Goal: Task Accomplishment & Management: Manage account settings

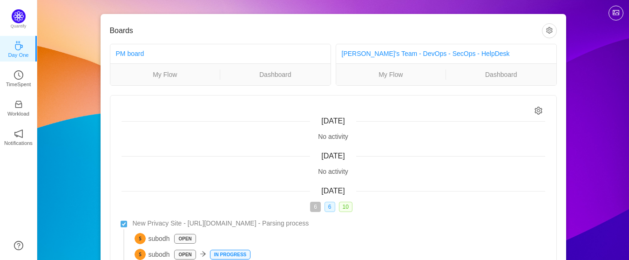
click at [0, 164] on div "Quantify Day One TimeSpent Workload Notifications About" at bounding box center [18, 130] width 37 height 260
click at [15, 79] on icon "icon: clock-circle" at bounding box center [18, 74] width 9 height 9
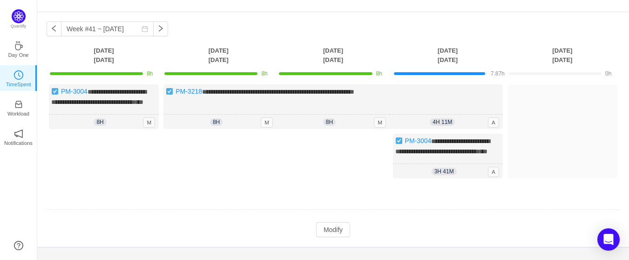
scroll to position [57, 0]
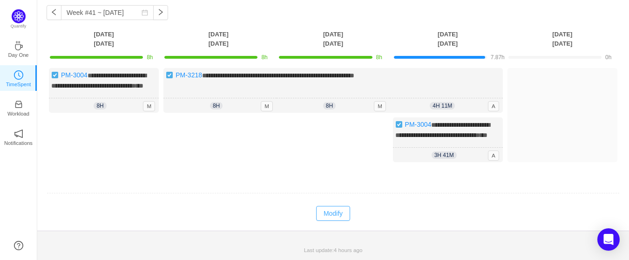
click at [328, 211] on button "Modify" at bounding box center [333, 213] width 34 height 15
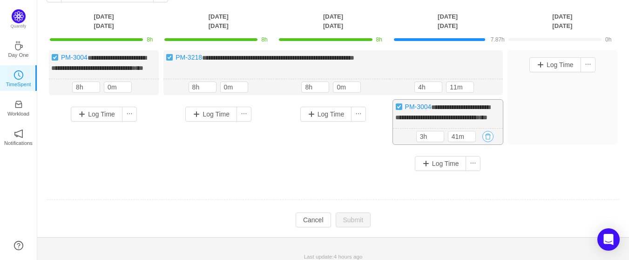
click at [488, 142] on button "button" at bounding box center [488, 136] width 11 height 11
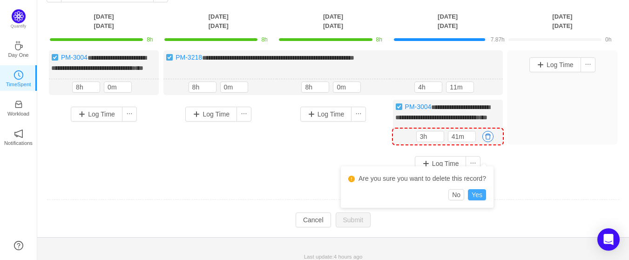
click at [476, 197] on button "Yes" at bounding box center [477, 194] width 18 height 11
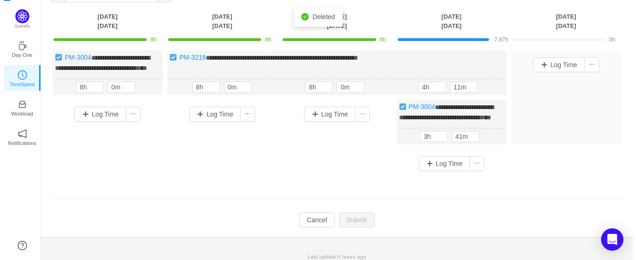
scroll to position [23, 0]
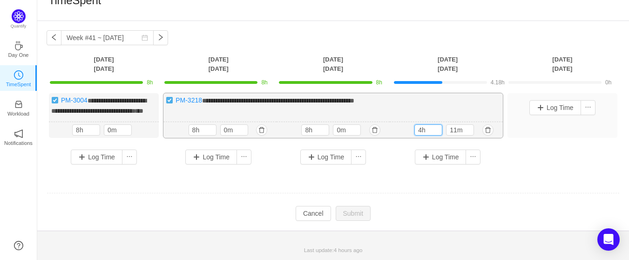
drag, startPoint x: 426, startPoint y: 130, endPoint x: 410, endPoint y: 130, distance: 15.4
click at [410, 130] on div "4h 11m 4h 11m" at bounding box center [446, 130] width 113 height 16
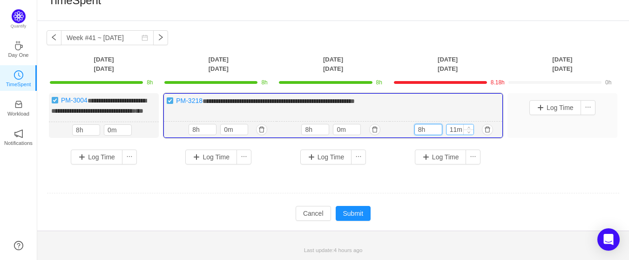
type input "8h"
click at [454, 133] on input "11m" at bounding box center [460, 129] width 27 height 10
type input "0m"
click at [463, 187] on td at bounding box center [334, 194] width 574 height 24
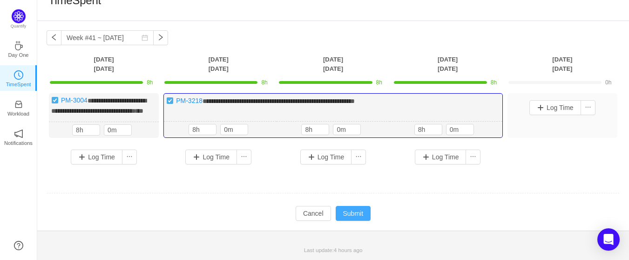
click at [352, 215] on button "Submit" at bounding box center [353, 213] width 35 height 15
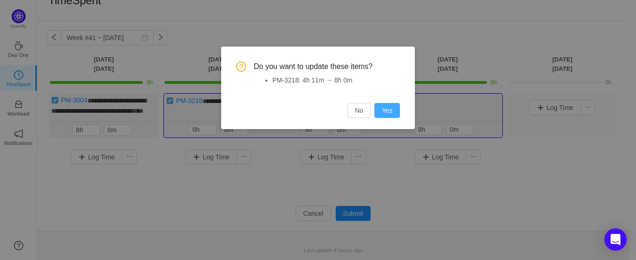
click at [391, 113] on button "Yes" at bounding box center [388, 110] width 26 height 15
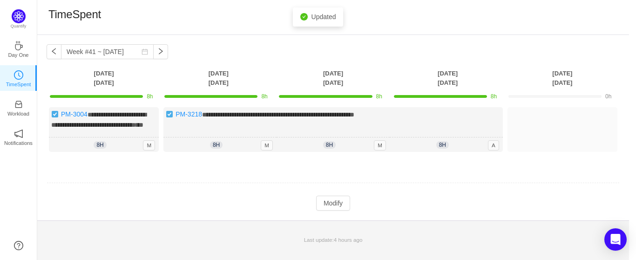
scroll to position [0, 0]
